Goal: Transaction & Acquisition: Purchase product/service

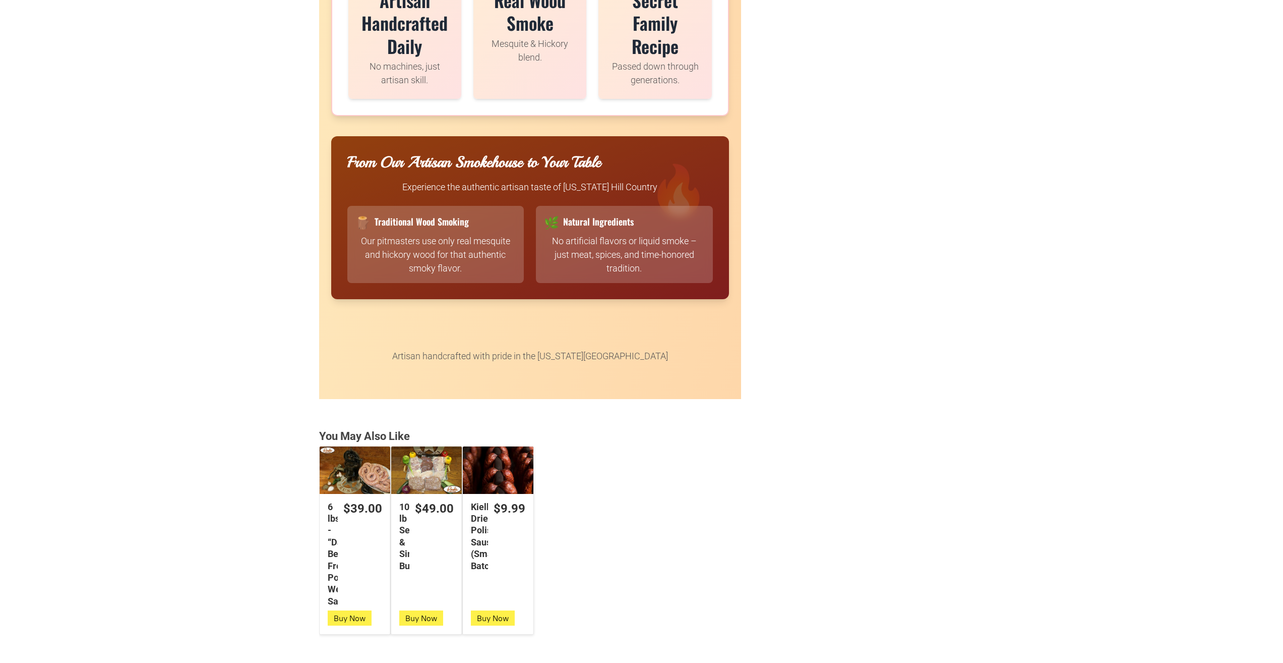
scroll to position [2320, 0]
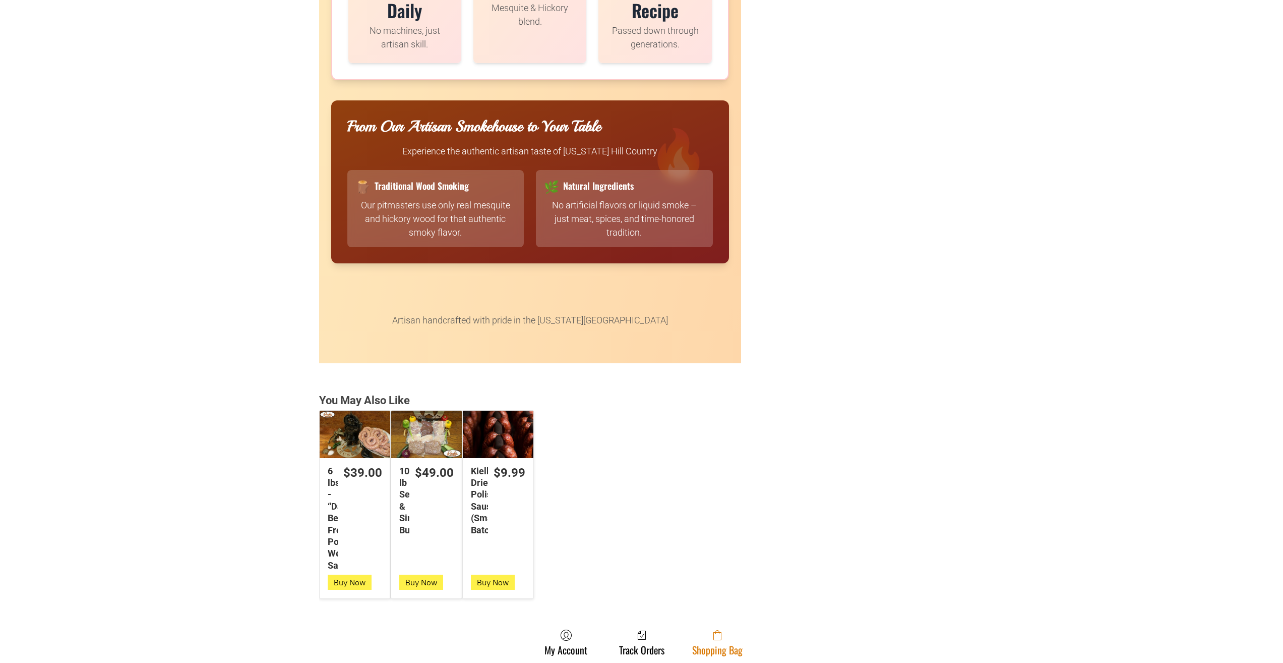
click at [693, 644] on link "Shopping Bag" at bounding box center [717, 642] width 61 height 27
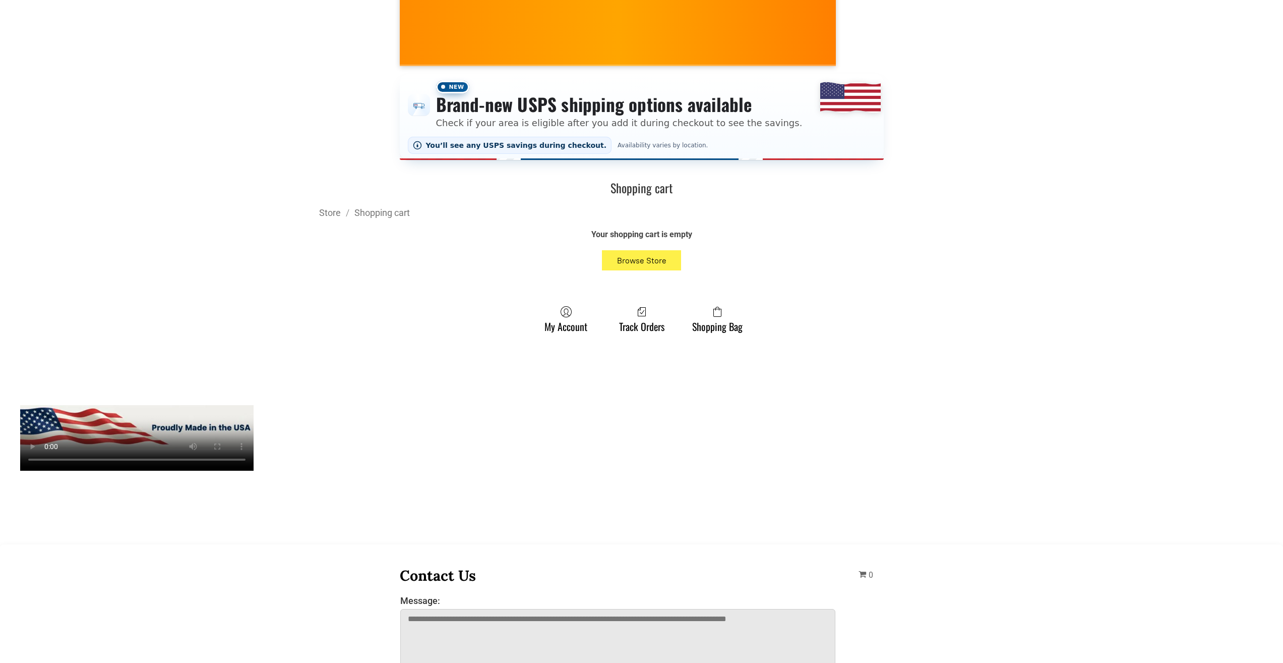
scroll to position [151, 0]
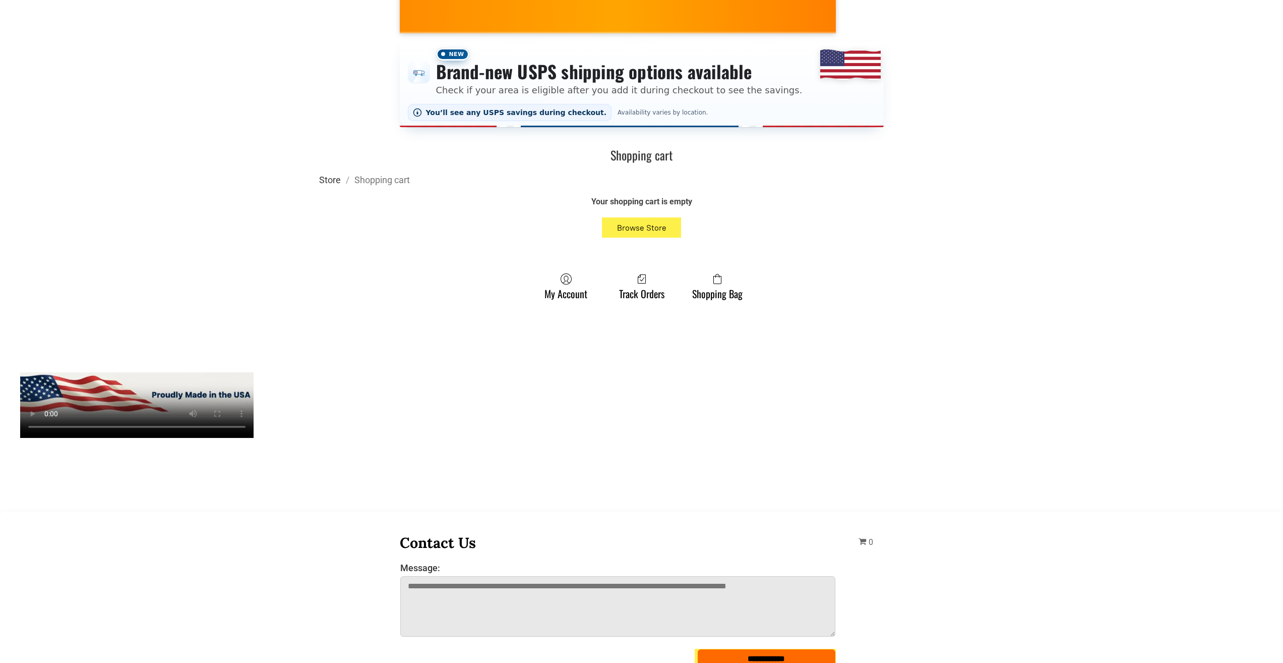
click at [337, 184] on link "Store" at bounding box center [330, 179] width 22 height 11
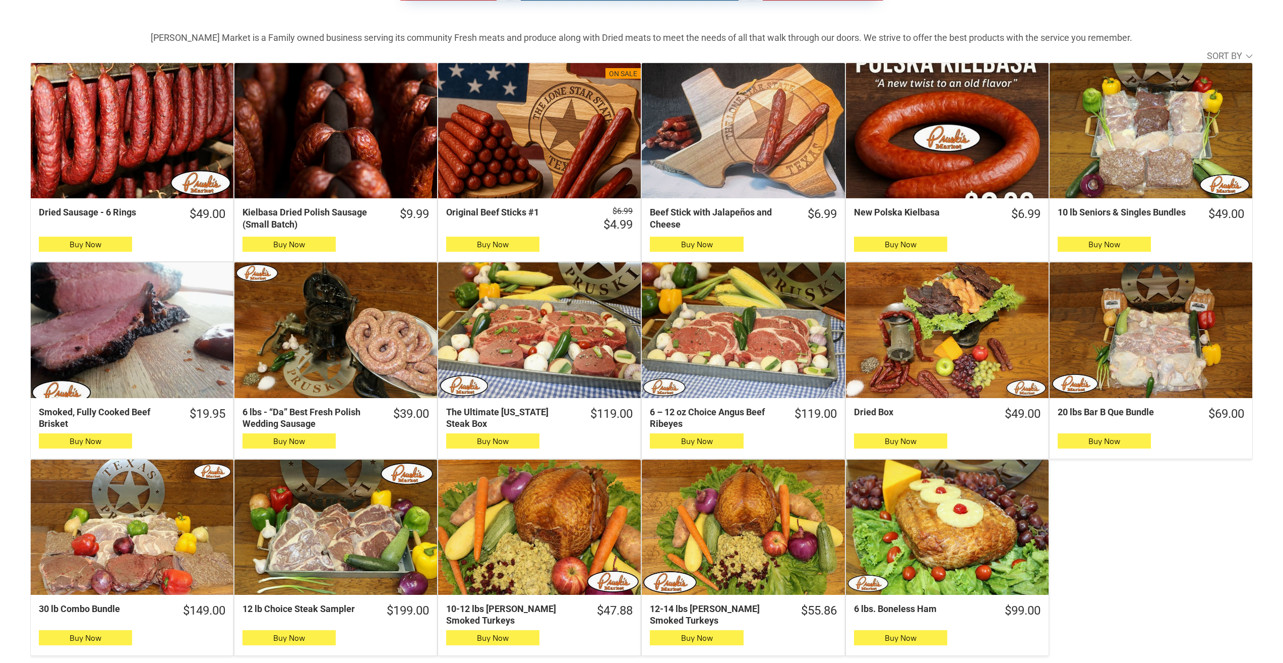
scroll to position [403, 0]
